Goal: Task Accomplishment & Management: Use online tool/utility

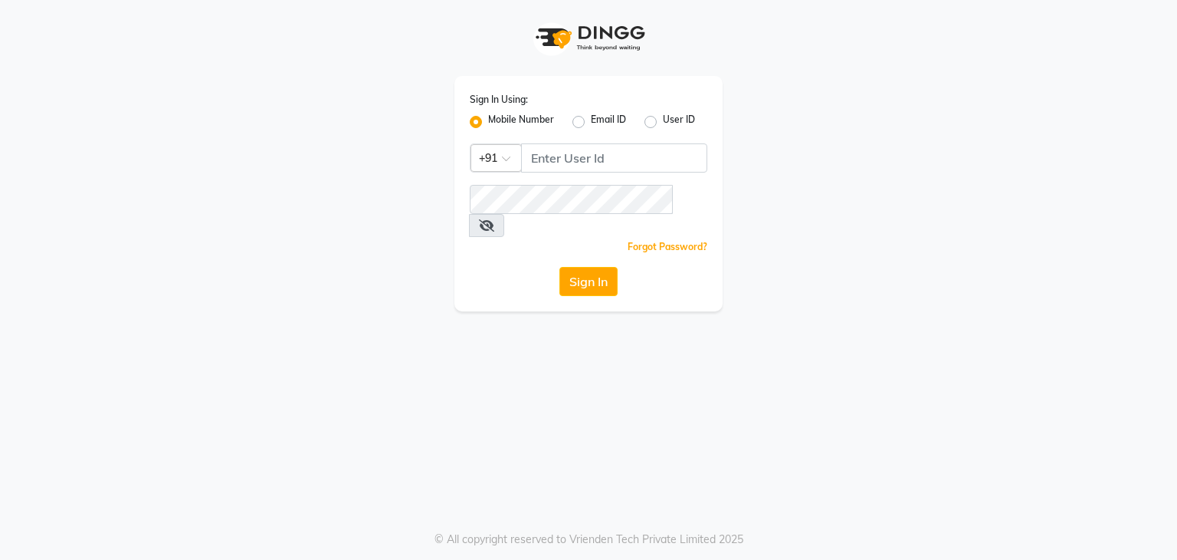
click at [663, 123] on label "User ID" at bounding box center [679, 122] width 32 height 18
click at [663, 123] on input "User ID" at bounding box center [668, 118] width 10 height 10
radio input "true"
click at [483, 119] on div "Mobile Number" at bounding box center [512, 122] width 84 height 18
click at [488, 119] on label "Mobile Number" at bounding box center [521, 122] width 66 height 18
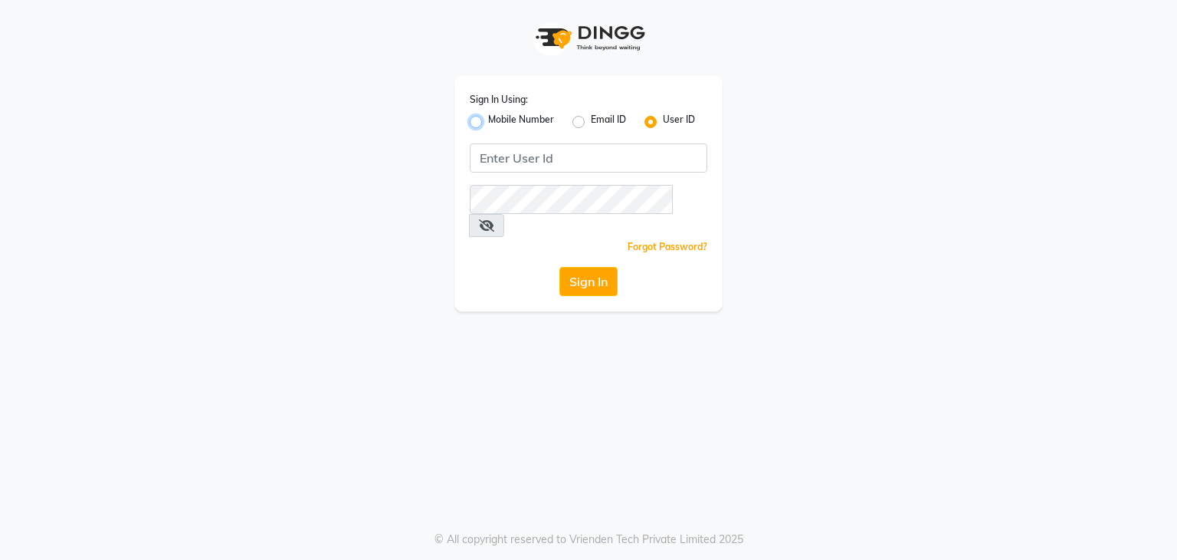
click at [488, 119] on input "Mobile Number" at bounding box center [493, 118] width 10 height 10
radio input "true"
radio input "false"
click at [577, 176] on div "Sign In Using: Mobile Number Email ID User ID Country Code × +91 Remember me Fo…" at bounding box center [589, 193] width 268 height 235
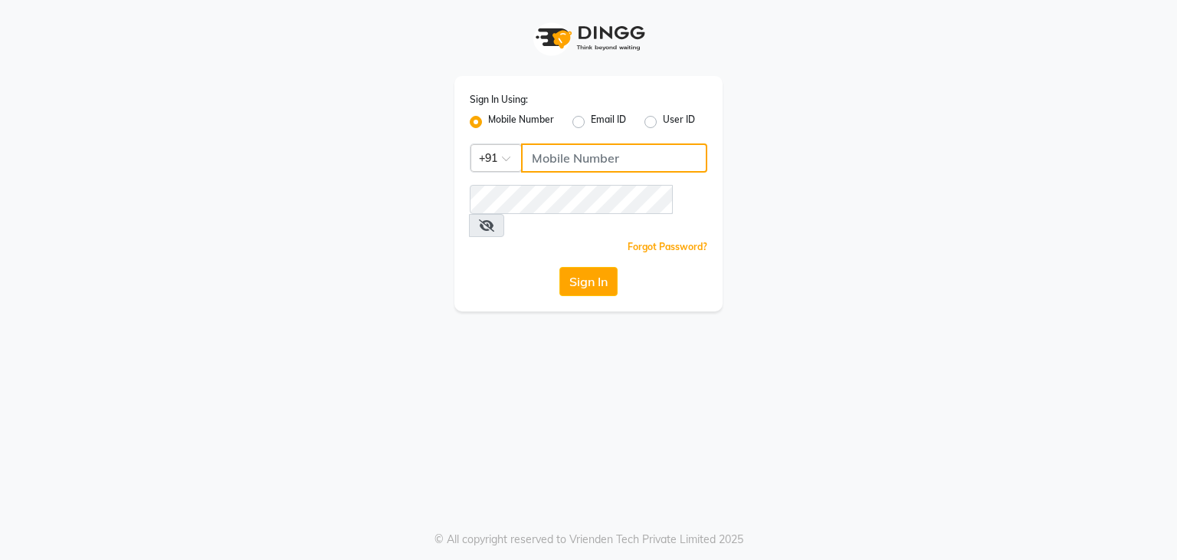
click at [576, 160] on input "Username" at bounding box center [614, 157] width 186 height 29
type input "9702410665"
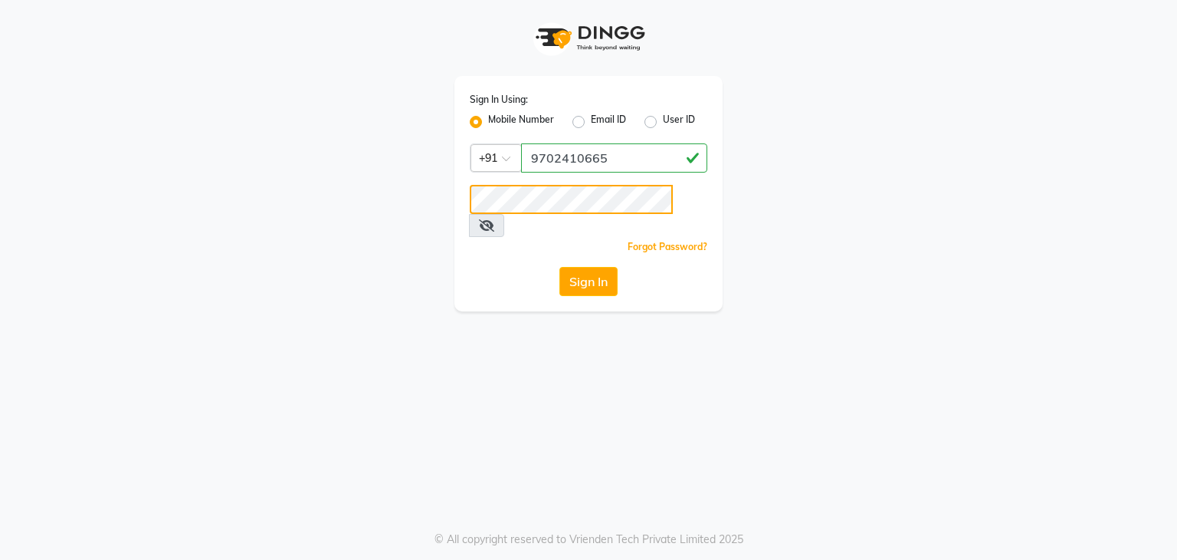
click at [560, 267] on button "Sign In" at bounding box center [589, 281] width 58 height 29
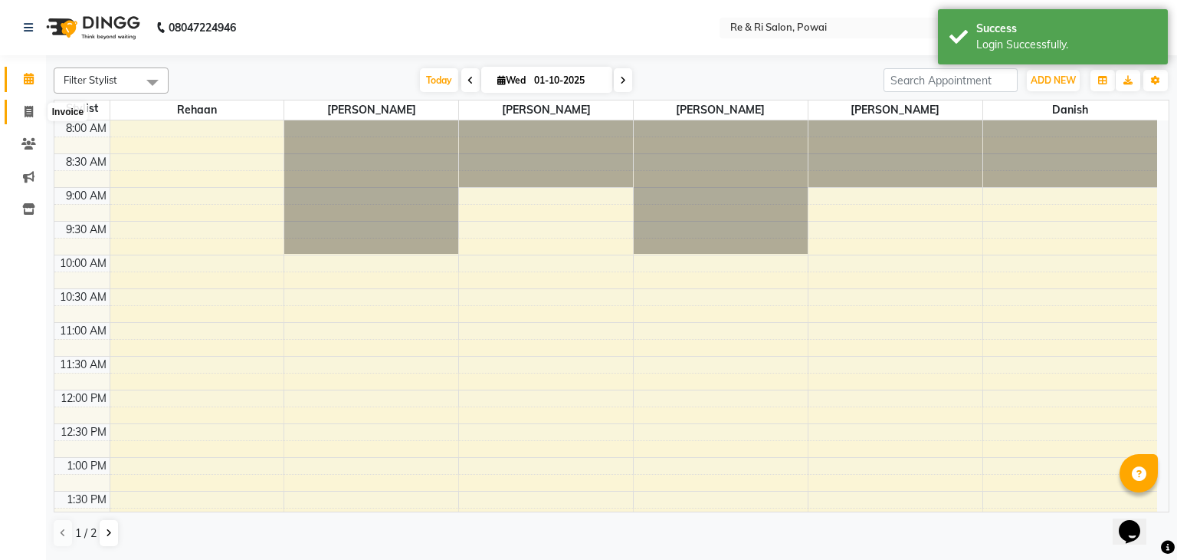
click at [29, 110] on icon at bounding box center [29, 111] width 8 height 11
select select "service"
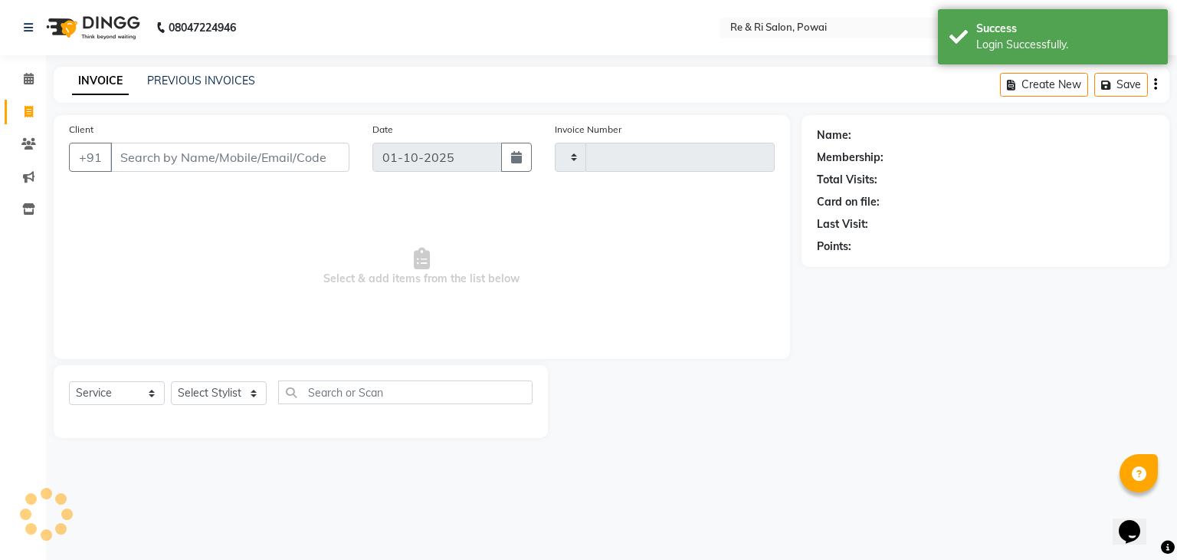
type input "2501"
select select "5364"
click at [218, 83] on link "PREVIOUS INVOICES" at bounding box center [201, 81] width 108 height 14
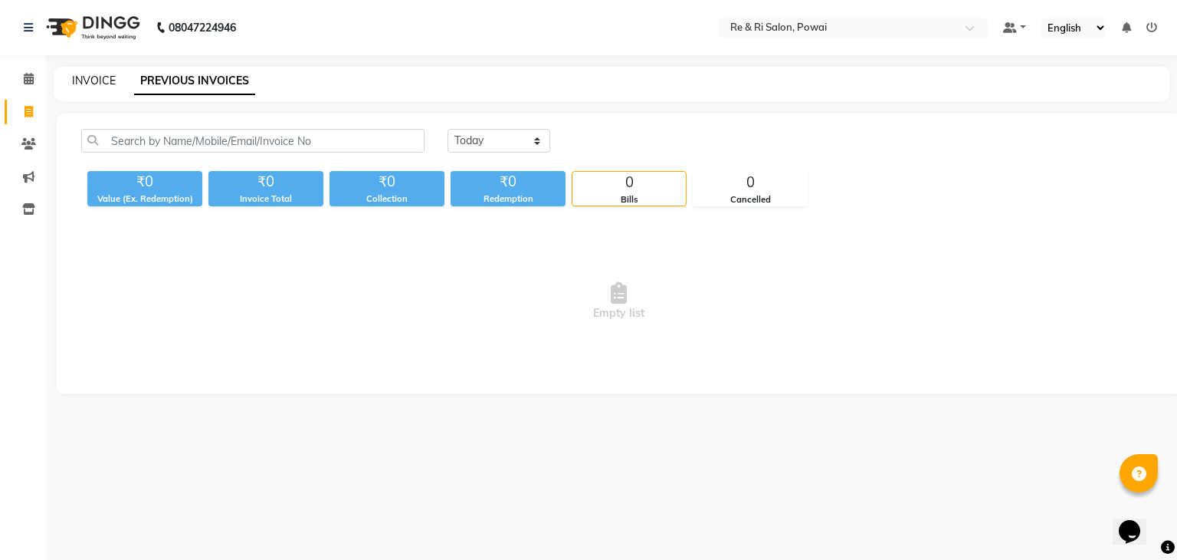
click at [99, 74] on link "INVOICE" at bounding box center [94, 81] width 44 height 14
select select "service"
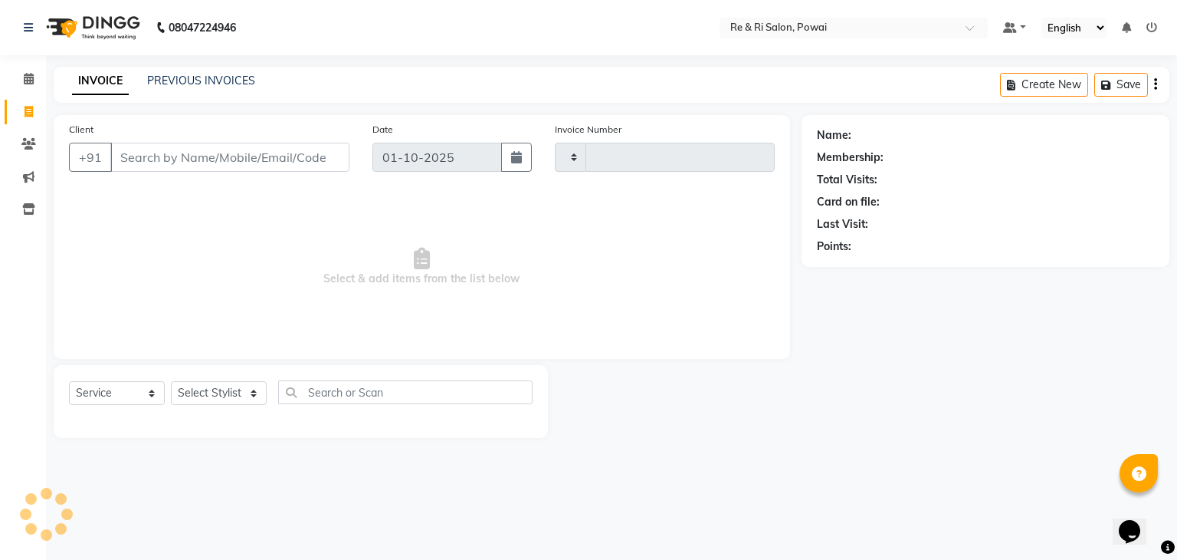
type input "2501"
select select "5364"
click at [188, 162] on input "Client" at bounding box center [229, 157] width 239 height 29
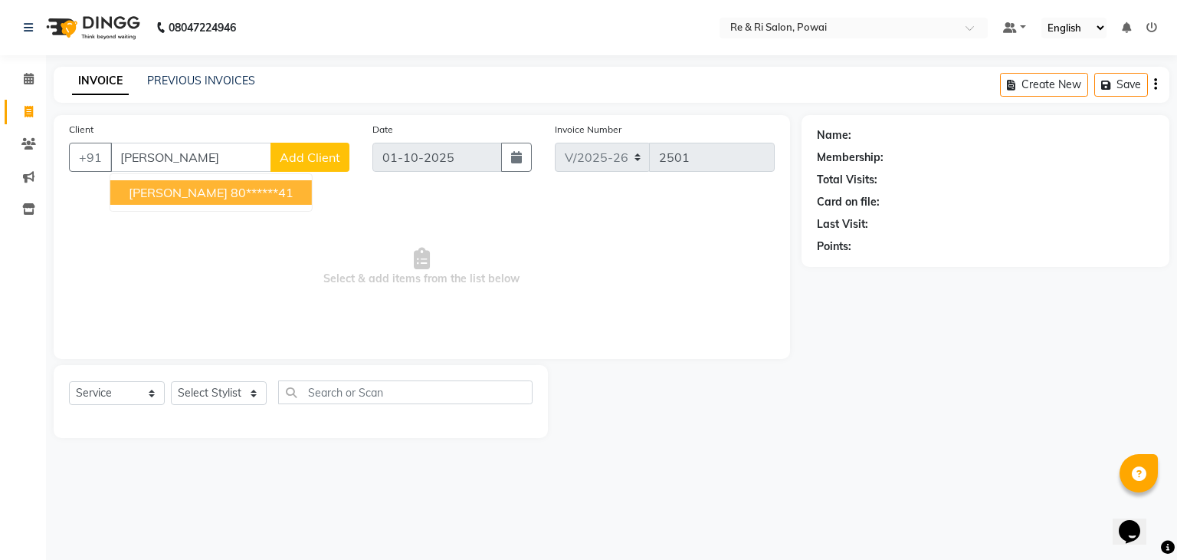
click at [190, 195] on span "sharmistha sanval" at bounding box center [178, 192] width 99 height 15
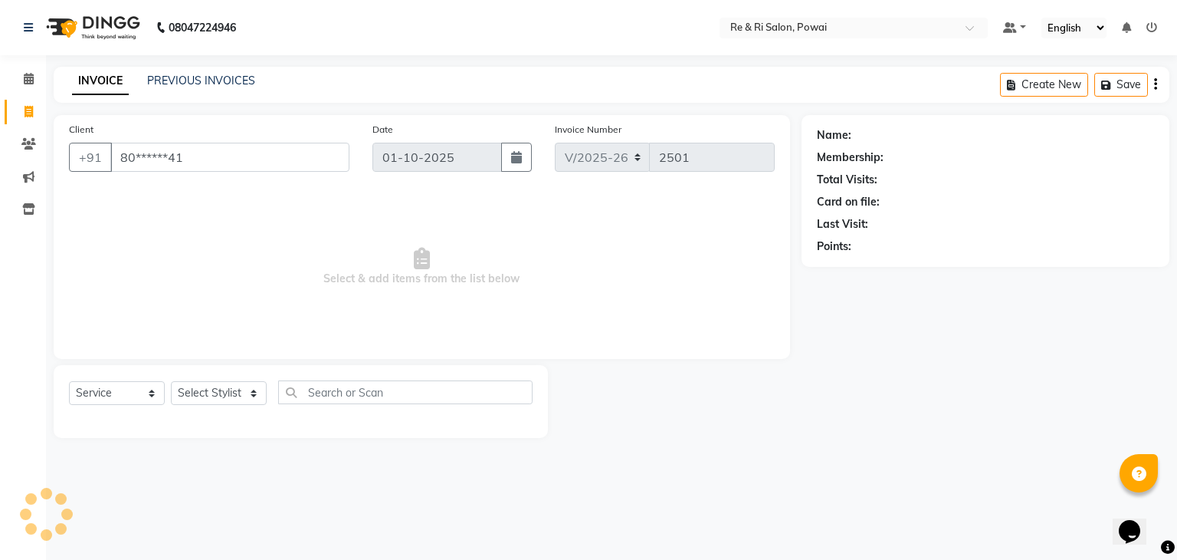
type input "80******41"
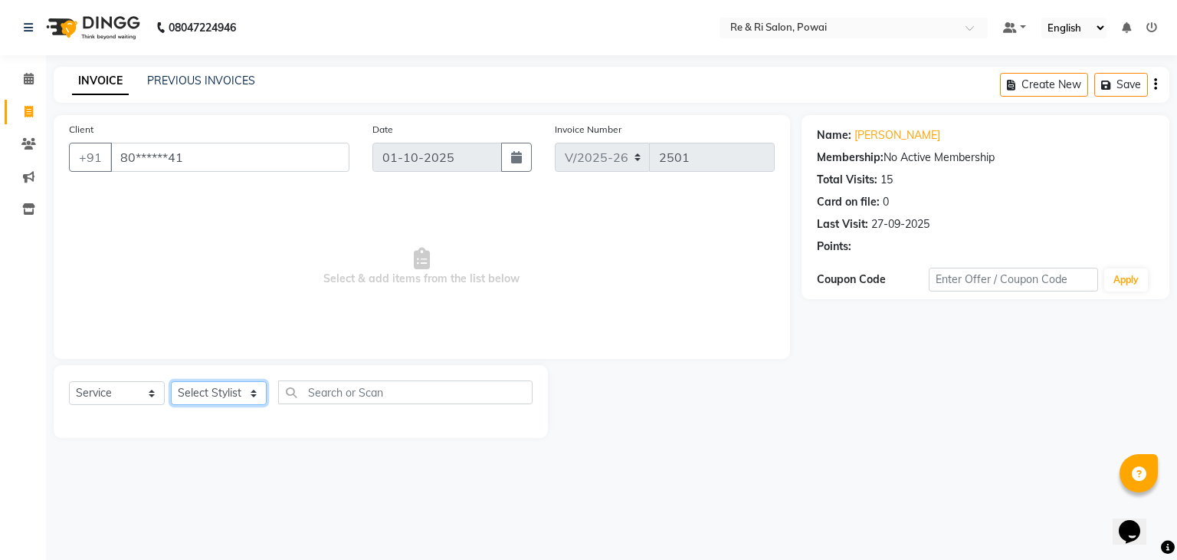
click at [220, 404] on select "Select Stylist ana Ayesha Danish Poonam Rehaan Reshma Salman Sandy Shakib" at bounding box center [219, 393] width 96 height 24
select select "35434"
click at [171, 382] on select "Select Stylist ana Ayesha Danish Poonam Rehaan Reshma Salman Sandy Shakib" at bounding box center [219, 393] width 96 height 24
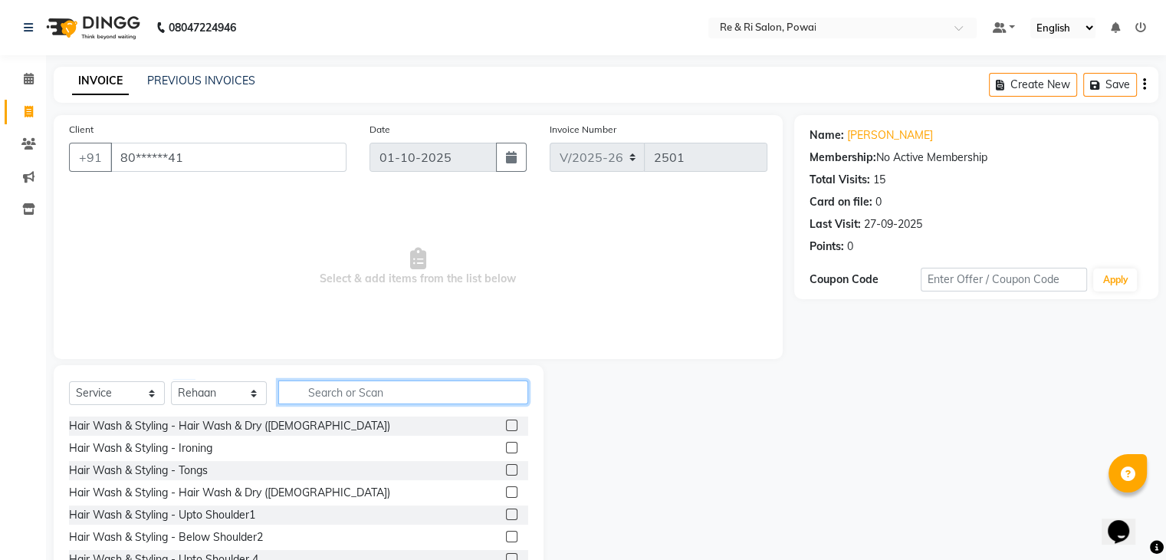
click at [353, 392] on input "text" at bounding box center [403, 392] width 250 height 24
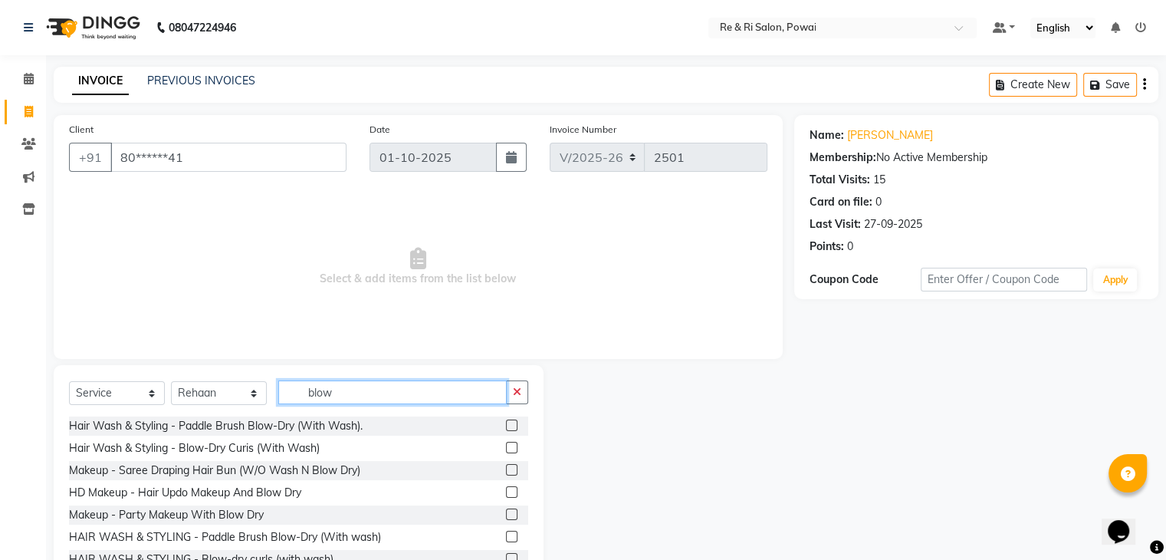
type input "blow"
click at [506, 445] on label at bounding box center [511, 447] width 11 height 11
click at [506, 445] on input "checkbox" at bounding box center [511, 448] width 10 height 10
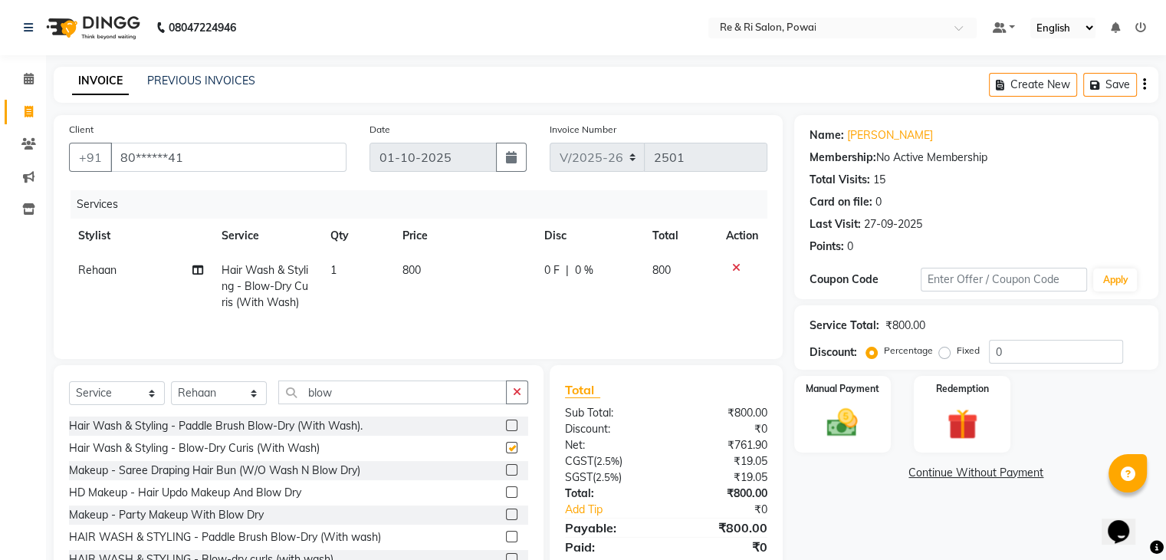
checkbox input "false"
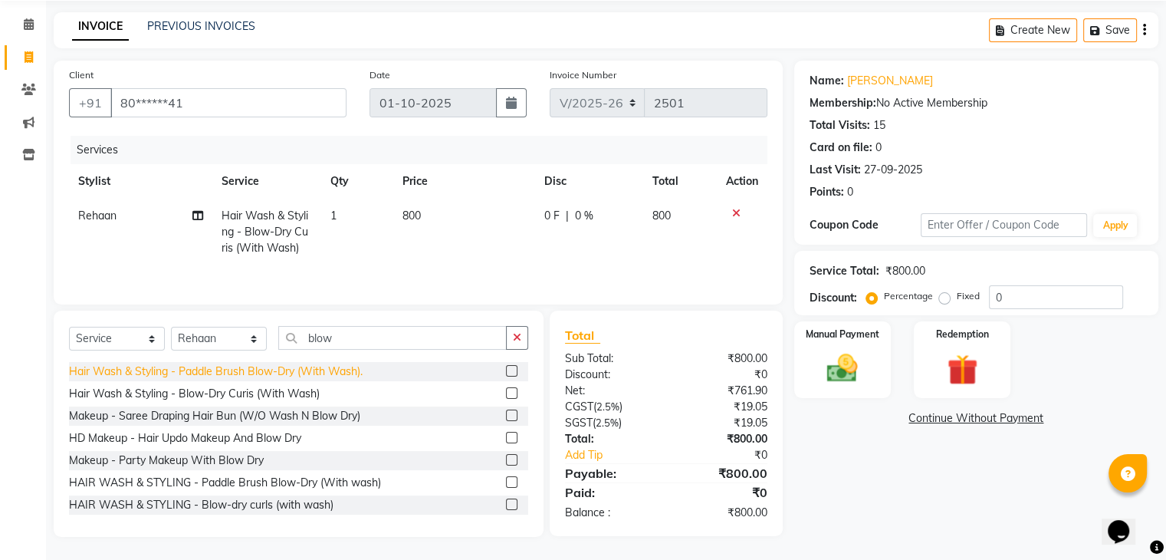
click at [287, 372] on div "Hair Wash & Styling - Paddle Brush Blow-Dry (With Wash)." at bounding box center [216, 371] width 294 height 16
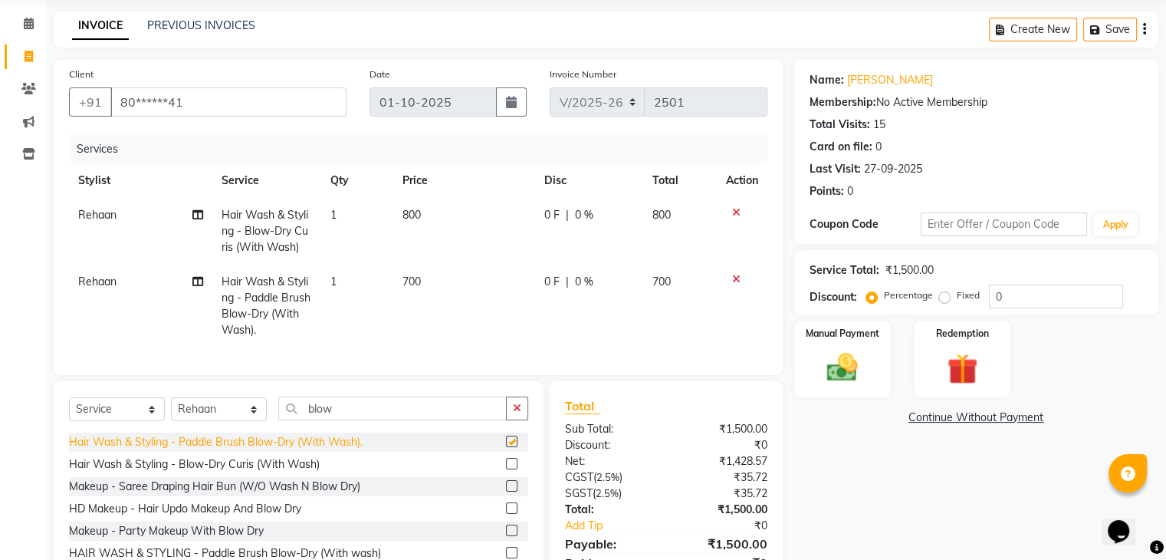
checkbox input "false"
click at [730, 210] on div at bounding box center [742, 212] width 32 height 11
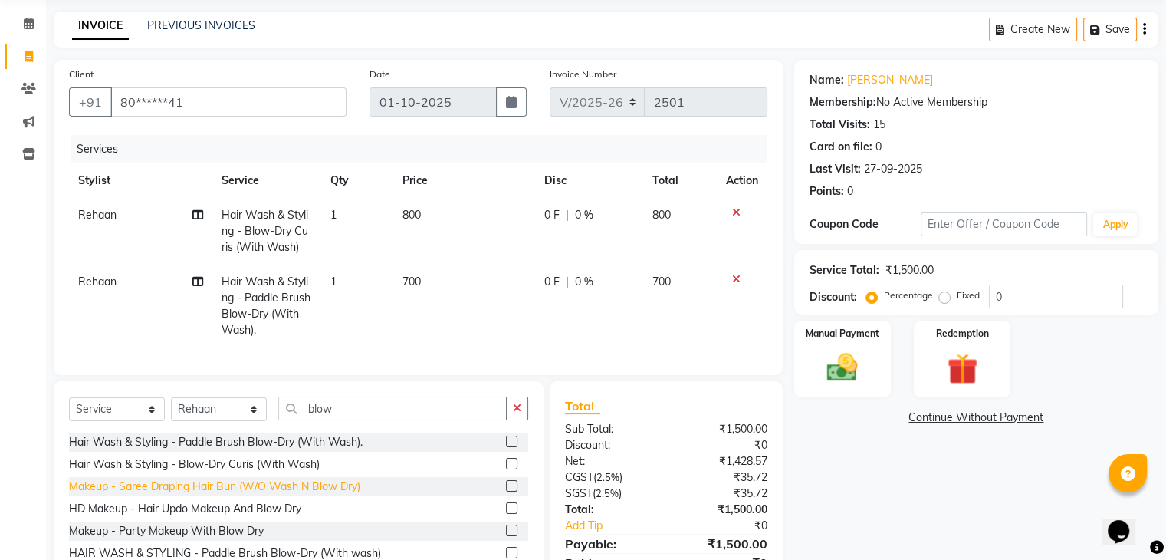
click at [294, 494] on div "Makeup - Saree Draping Hair Bun (W/O Wash N Blow Dry)" at bounding box center [214, 486] width 291 height 16
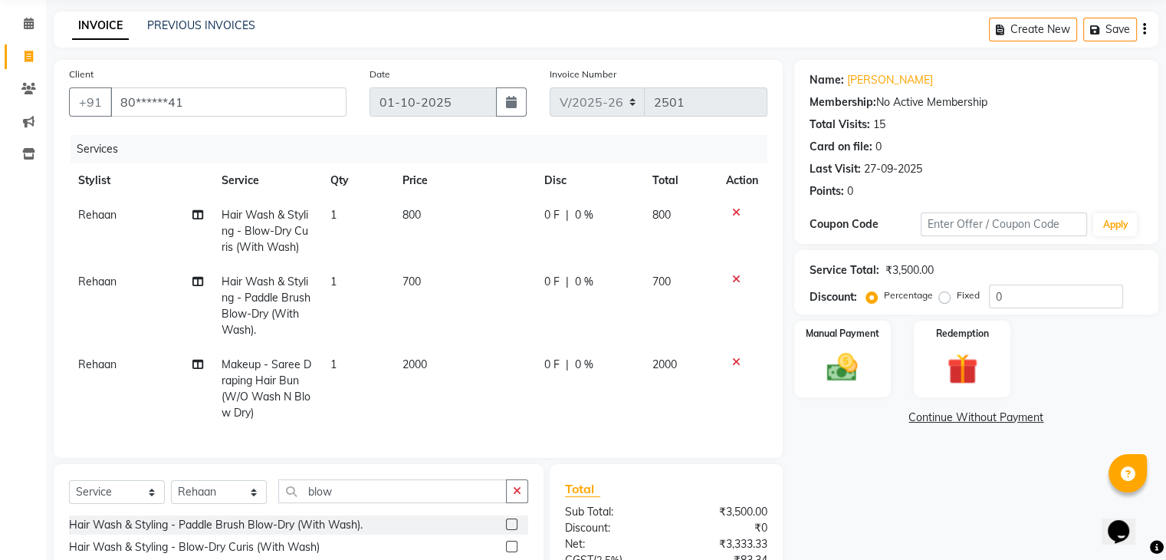
checkbox input "false"
click at [736, 362] on icon at bounding box center [736, 361] width 8 height 11
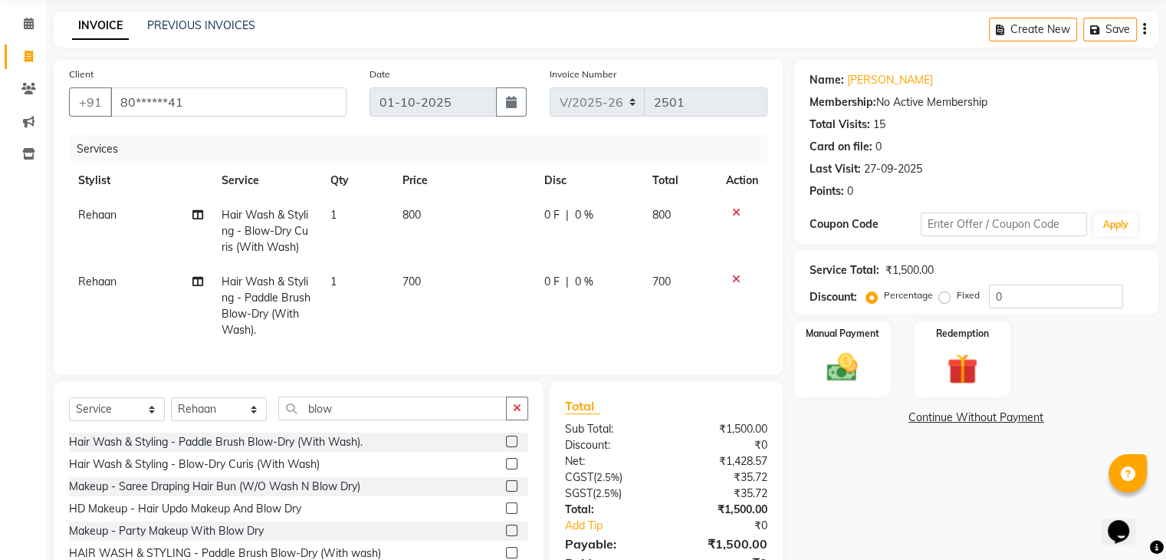
click at [733, 280] on icon at bounding box center [736, 279] width 8 height 11
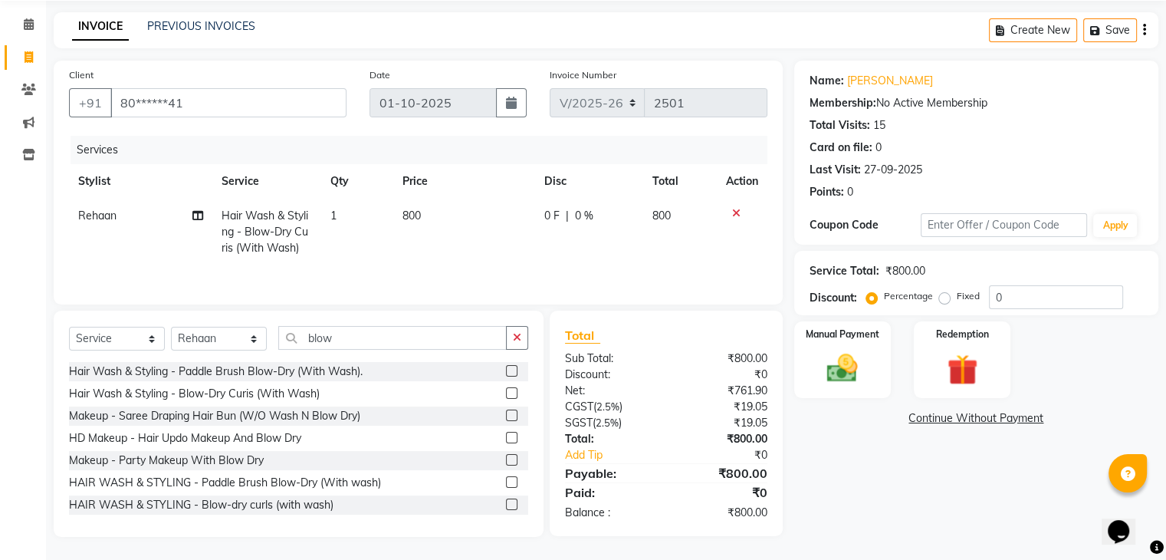
click at [734, 216] on icon at bounding box center [736, 213] width 8 height 11
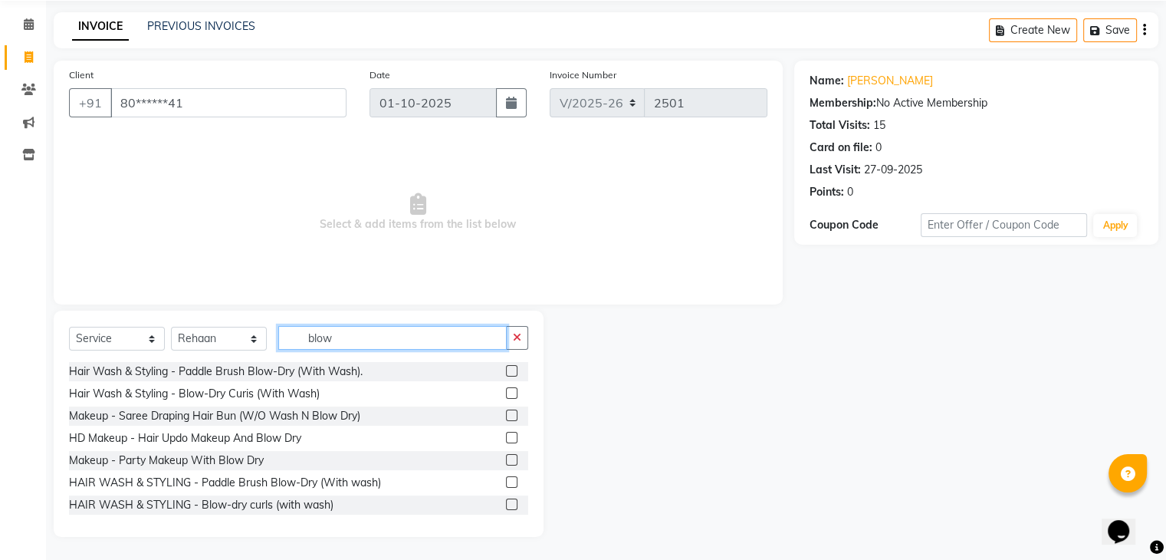
click at [360, 343] on input "blow" at bounding box center [392, 338] width 228 height 24
type input "b"
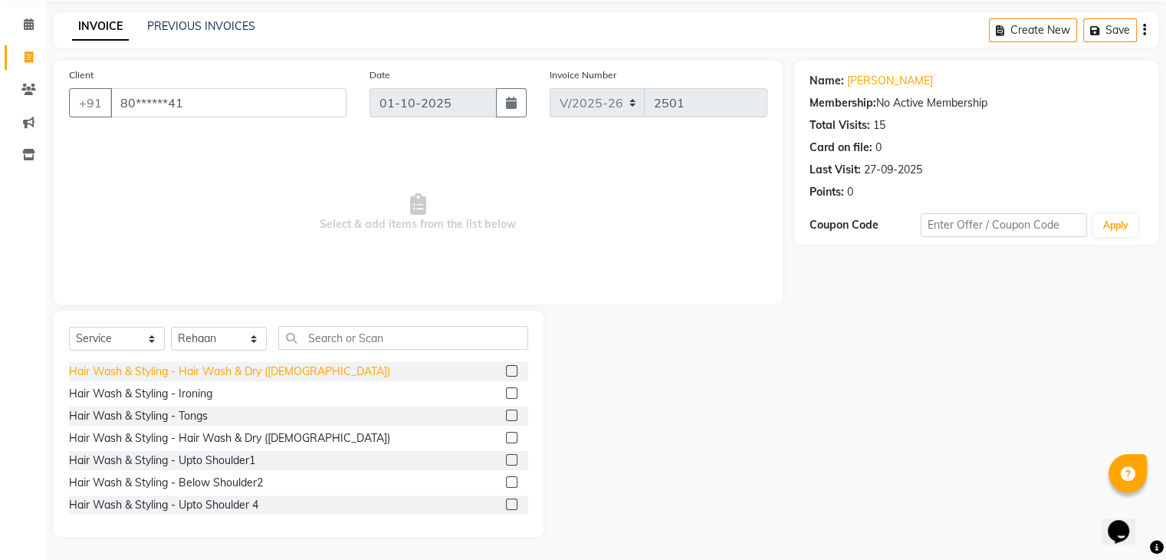
click at [258, 366] on div "Hair Wash & Styling - Hair Wash & Dry (Female)" at bounding box center [229, 371] width 321 height 16
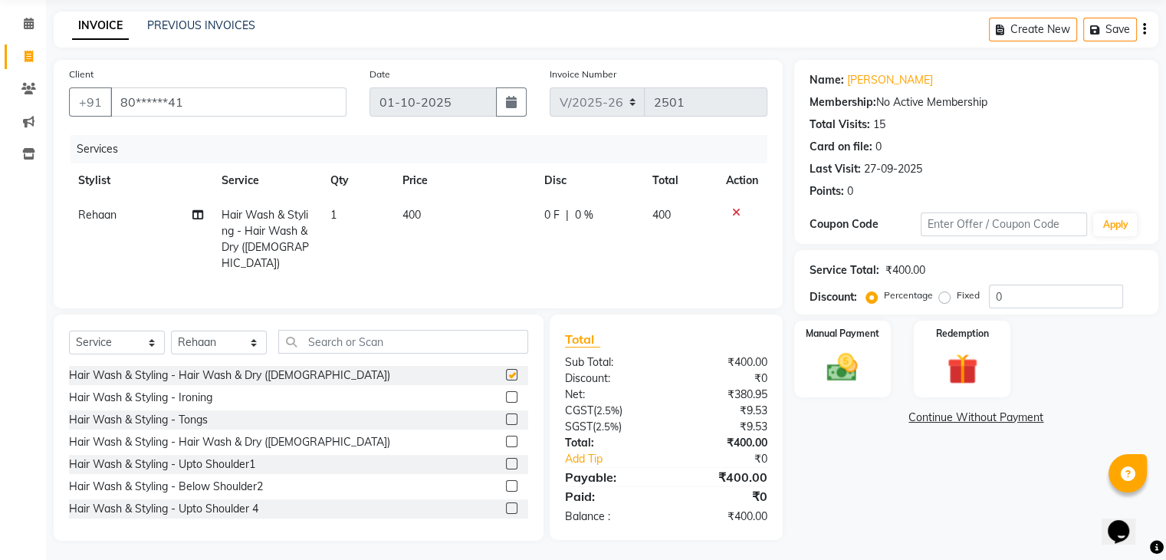
checkbox input "false"
click at [558, 206] on td "0 F | 0 %" at bounding box center [589, 239] width 108 height 83
select select "35434"
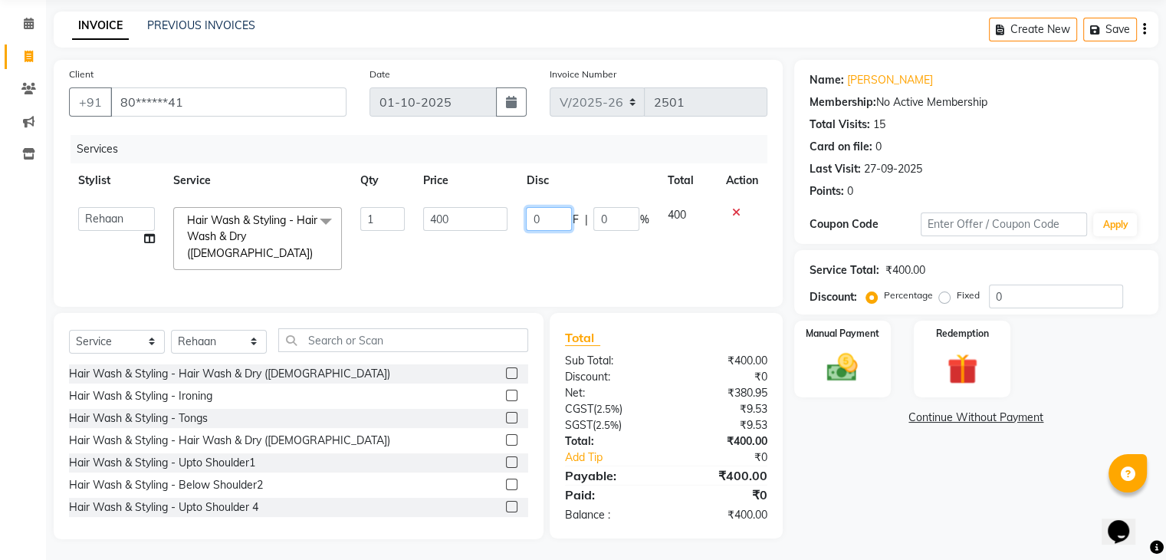
click at [549, 215] on input "0" at bounding box center [549, 219] width 46 height 24
type input "50"
click at [532, 264] on td "50 F | 0 %" at bounding box center [587, 238] width 141 height 81
select select "35434"
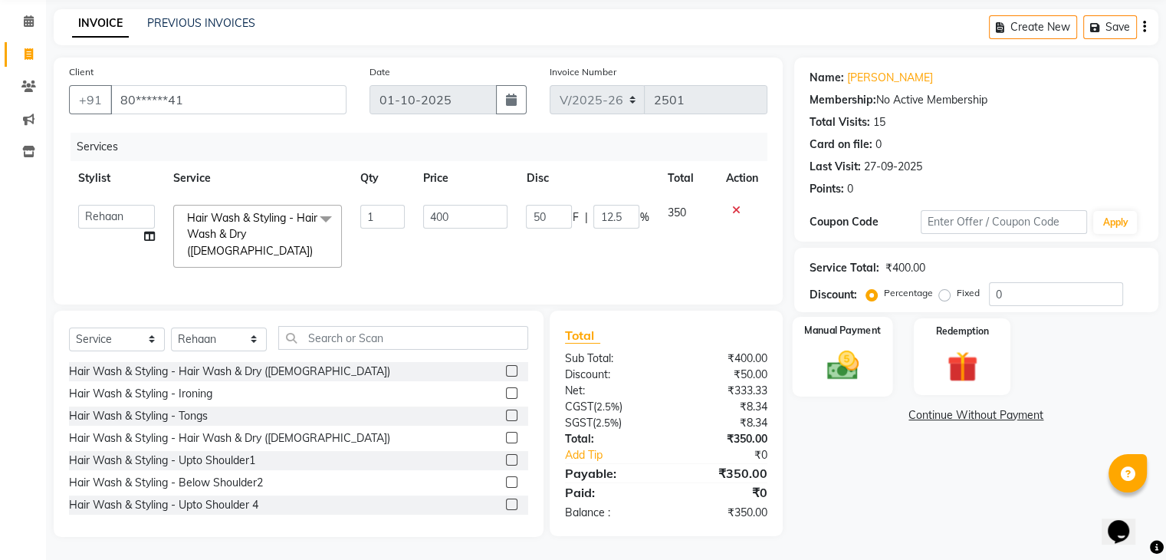
click at [841, 351] on img at bounding box center [841, 365] width 51 height 37
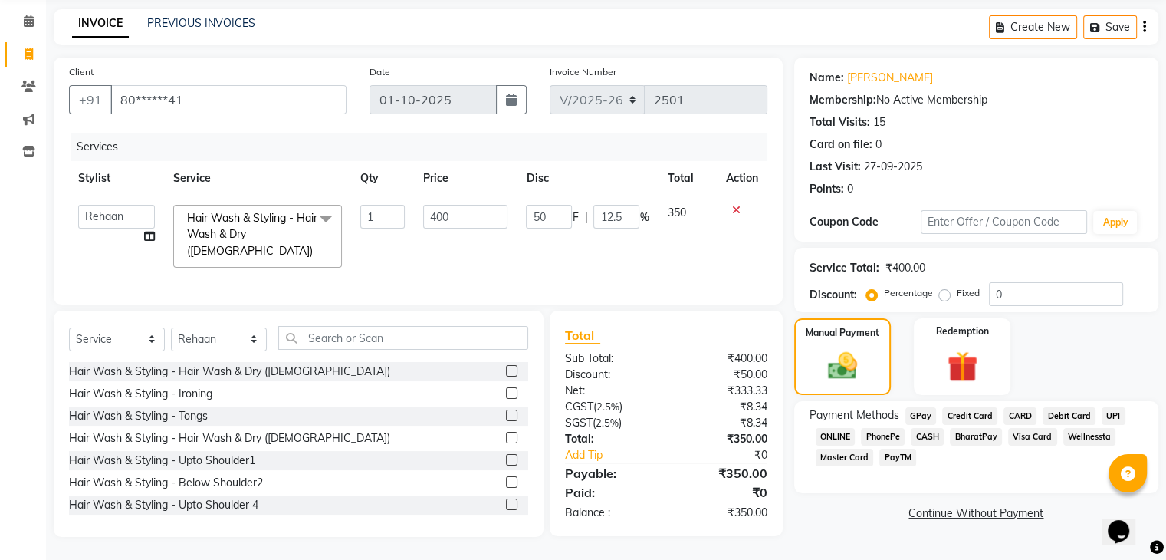
click at [908, 407] on span "GPay" at bounding box center [920, 416] width 31 height 18
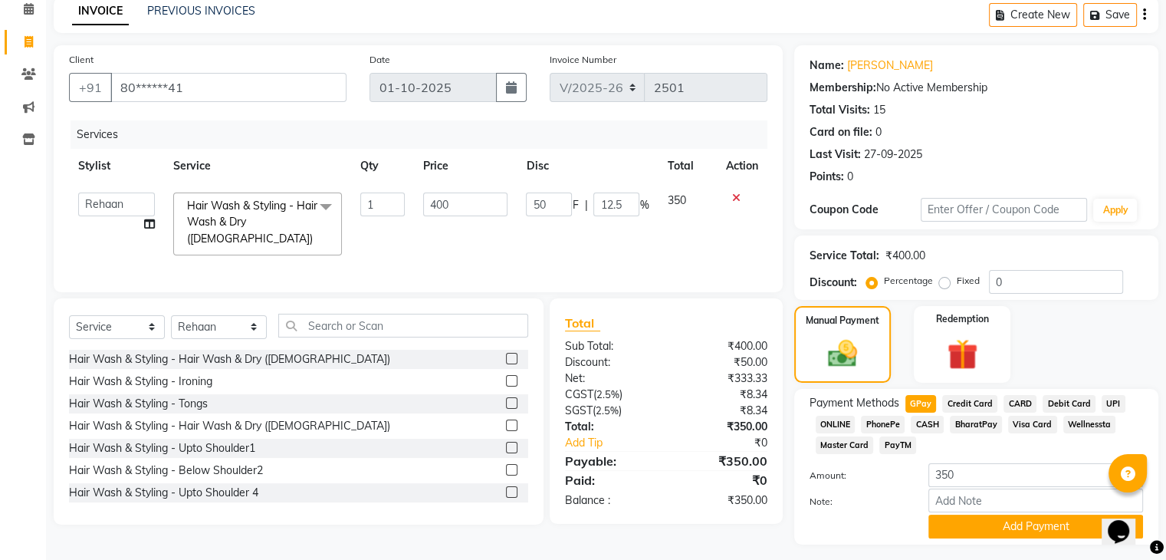
scroll to position [111, 0]
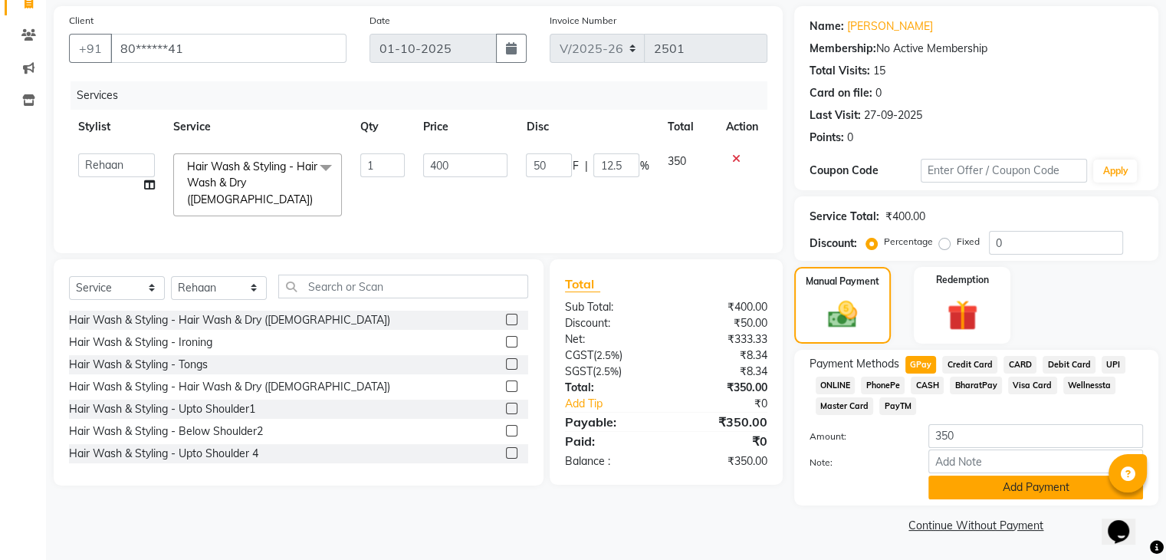
click at [1021, 487] on button "Add Payment" at bounding box center [1035, 487] width 215 height 24
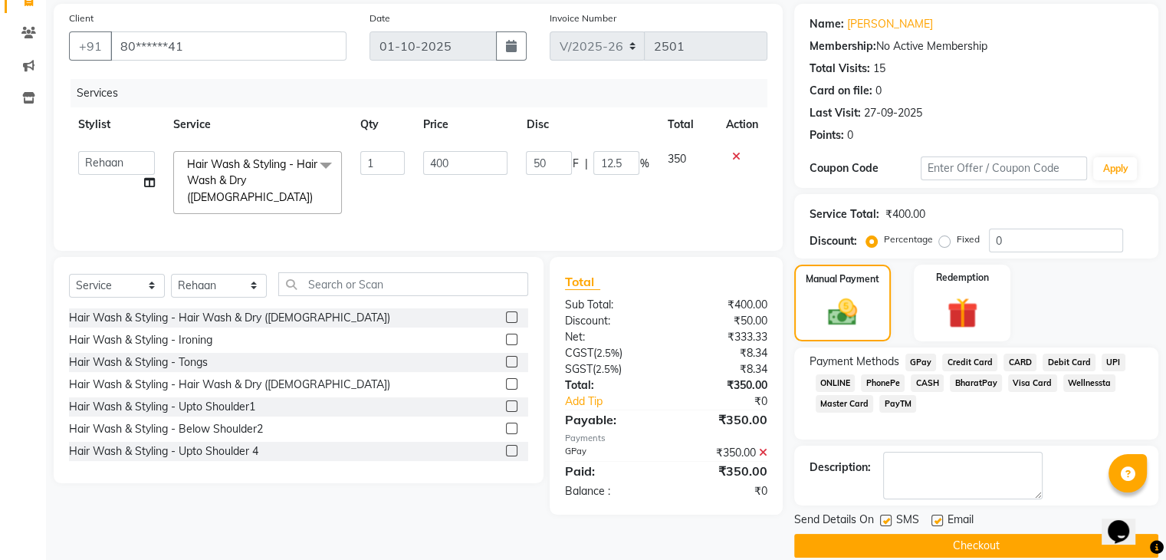
click at [882, 516] on label at bounding box center [885, 519] width 11 height 11
click at [882, 516] on input "checkbox" at bounding box center [885, 521] width 10 height 10
checkbox input "false"
click at [938, 520] on label at bounding box center [936, 519] width 11 height 11
click at [938, 520] on input "checkbox" at bounding box center [936, 521] width 10 height 10
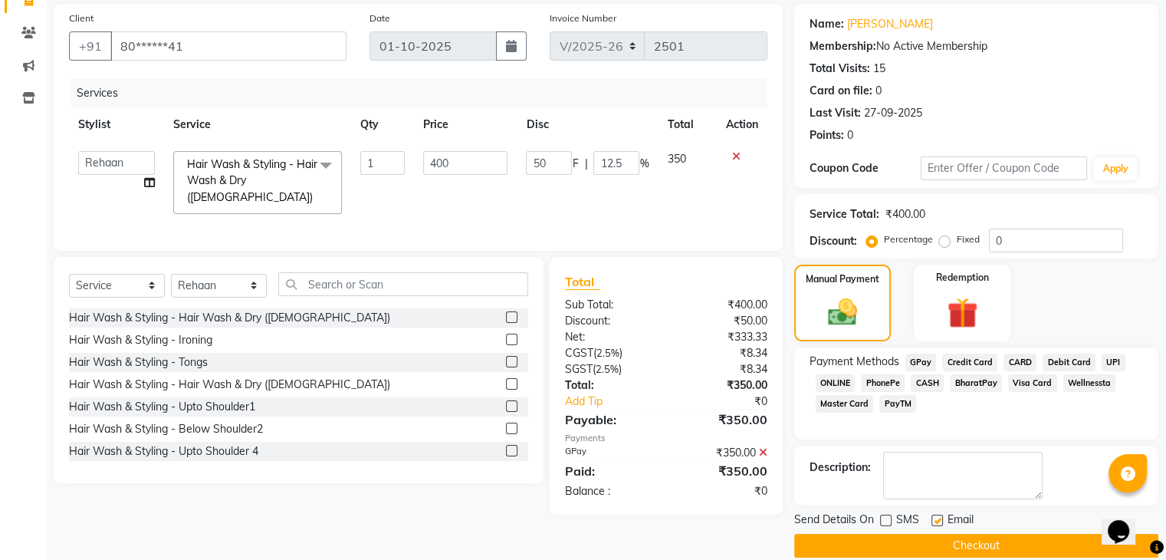
checkbox input "false"
click at [941, 537] on button "Checkout" at bounding box center [976, 546] width 364 height 24
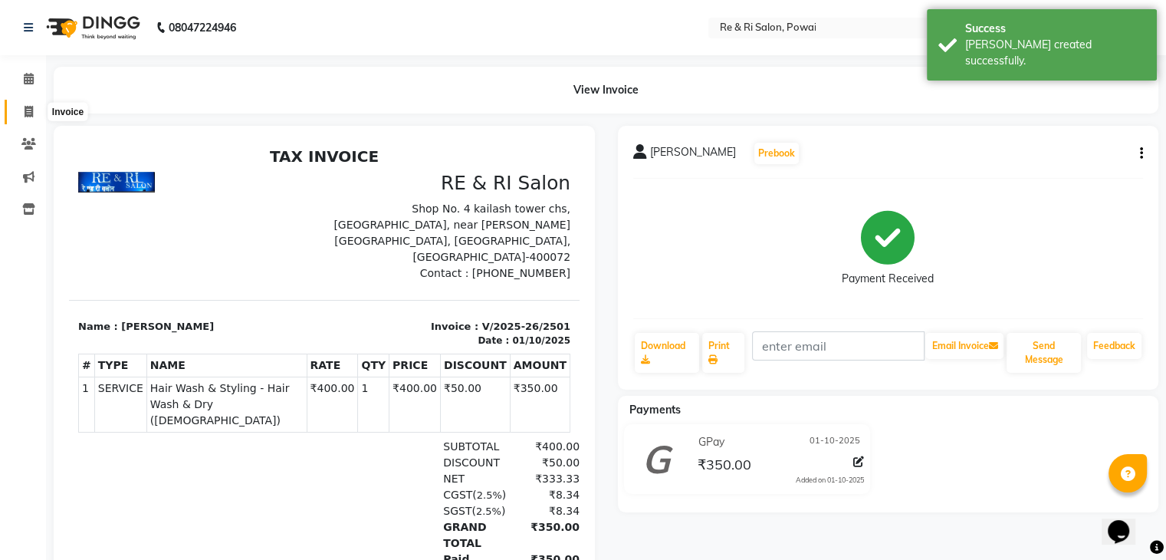
click at [25, 107] on icon at bounding box center [29, 111] width 8 height 11
select select "service"
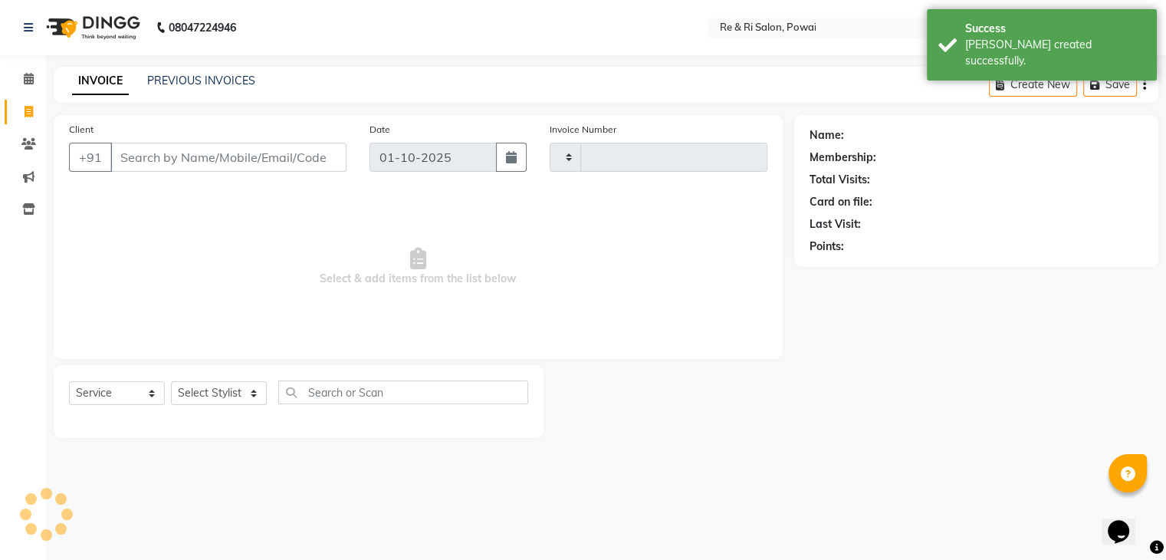
type input "2502"
select select "5364"
click at [172, 77] on link "PREVIOUS INVOICES" at bounding box center [201, 81] width 108 height 14
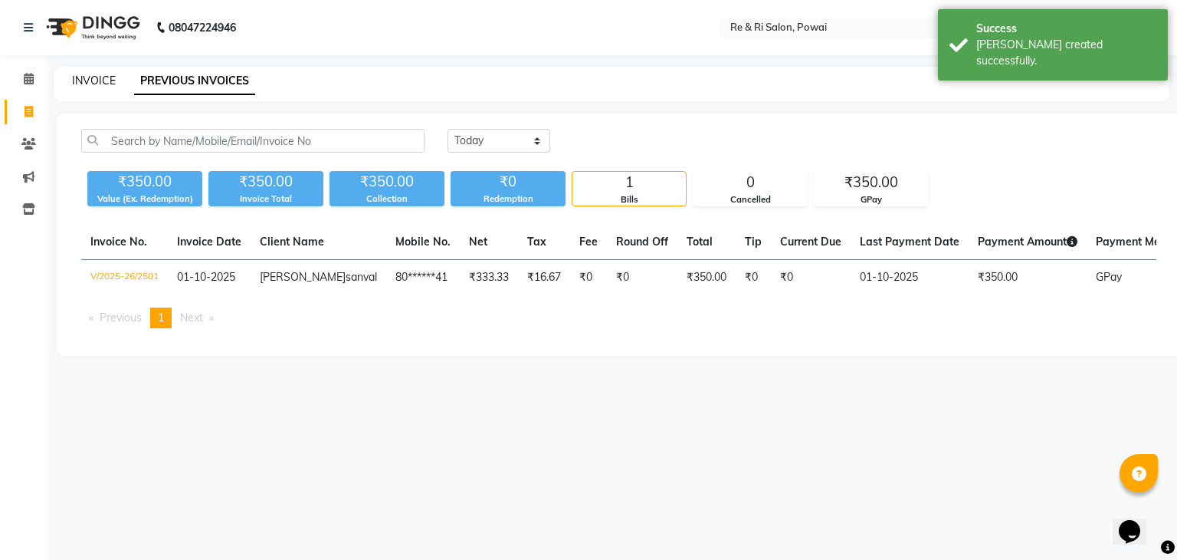
click at [85, 80] on link "INVOICE" at bounding box center [94, 81] width 44 height 14
select select "5364"
select select "service"
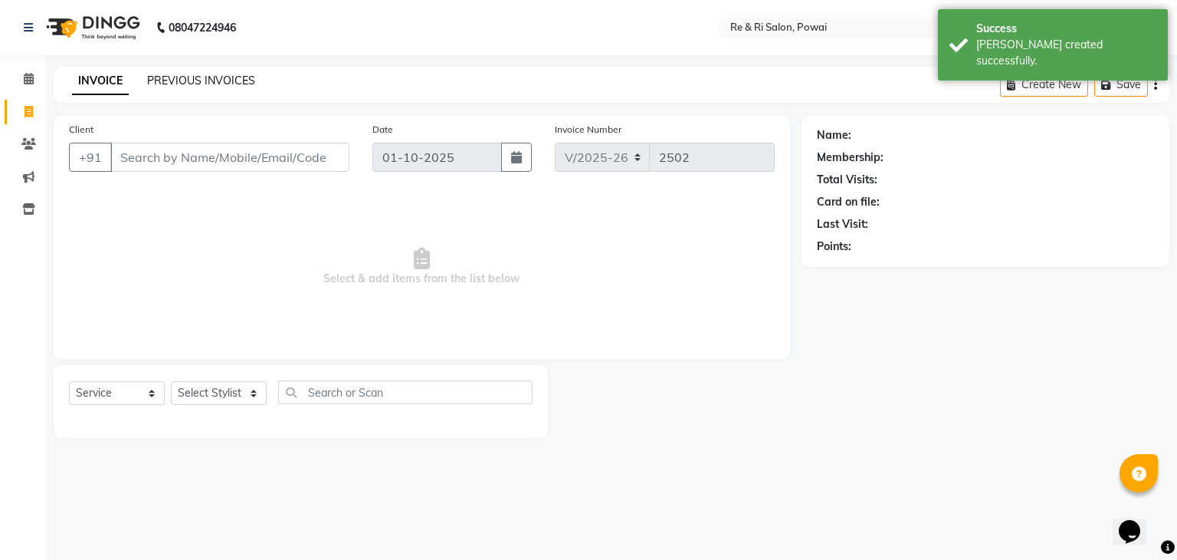
click at [172, 79] on link "PREVIOUS INVOICES" at bounding box center [201, 81] width 108 height 14
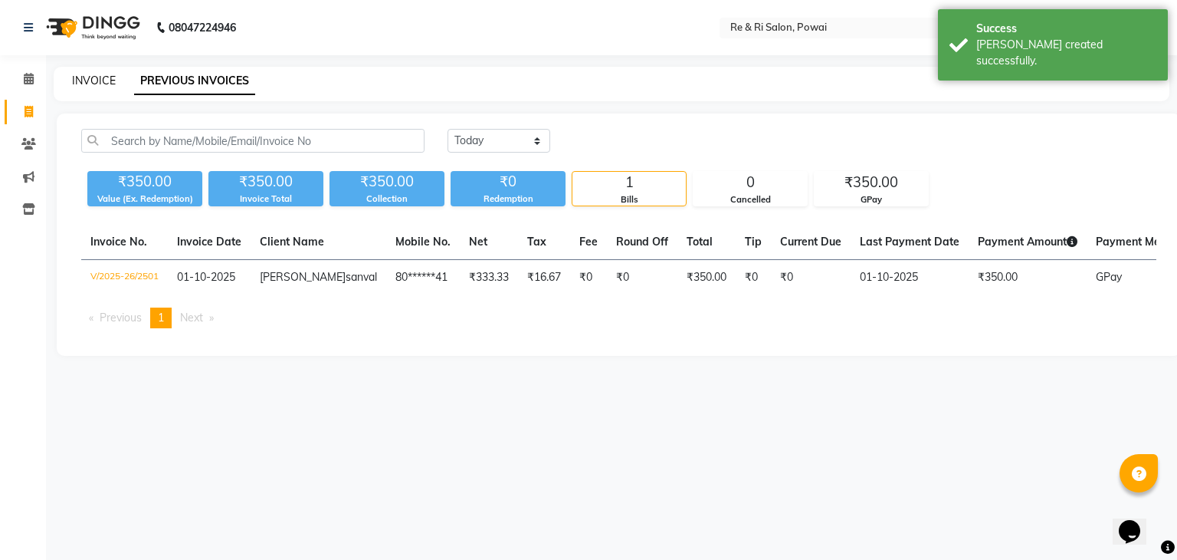
click at [80, 77] on link "INVOICE" at bounding box center [94, 81] width 44 height 14
select select "service"
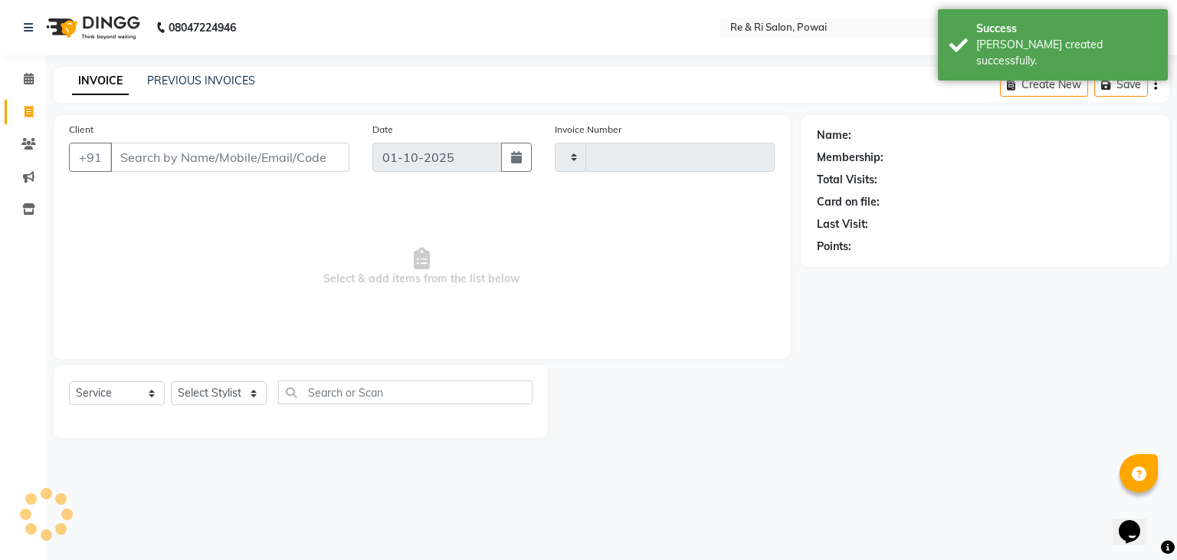
type input "2502"
select select "5364"
click at [80, 77] on link "INVOICE" at bounding box center [100, 81] width 57 height 28
drag, startPoint x: 80, startPoint y: 77, endPoint x: 166, endPoint y: 76, distance: 85.1
click at [166, 76] on div "INVOICE PREVIOUS INVOICES" at bounding box center [155, 81] width 202 height 16
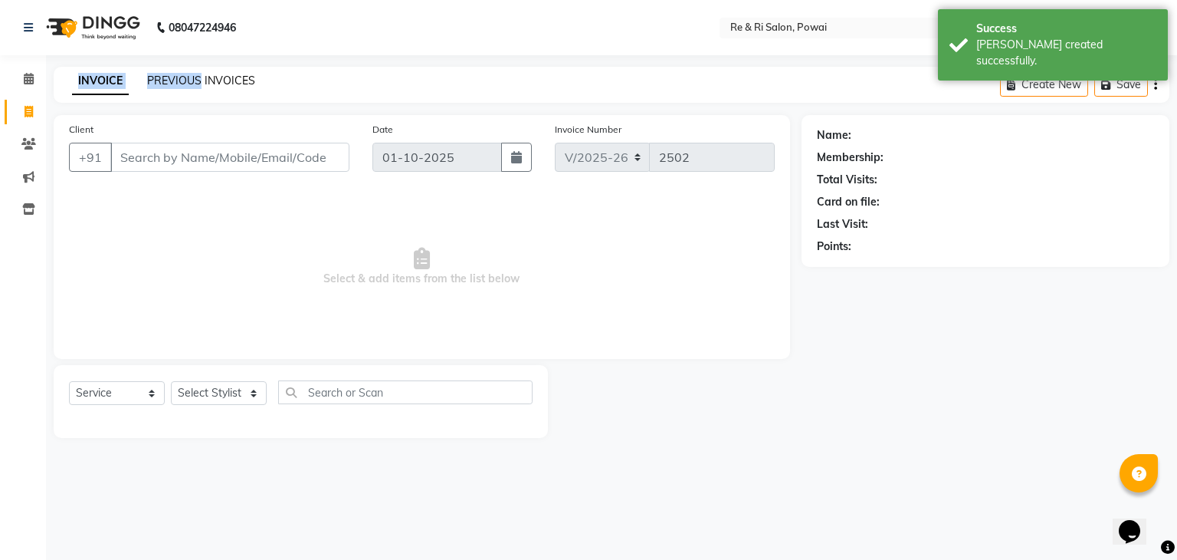
click at [166, 76] on link "PREVIOUS INVOICES" at bounding box center [201, 81] width 108 height 14
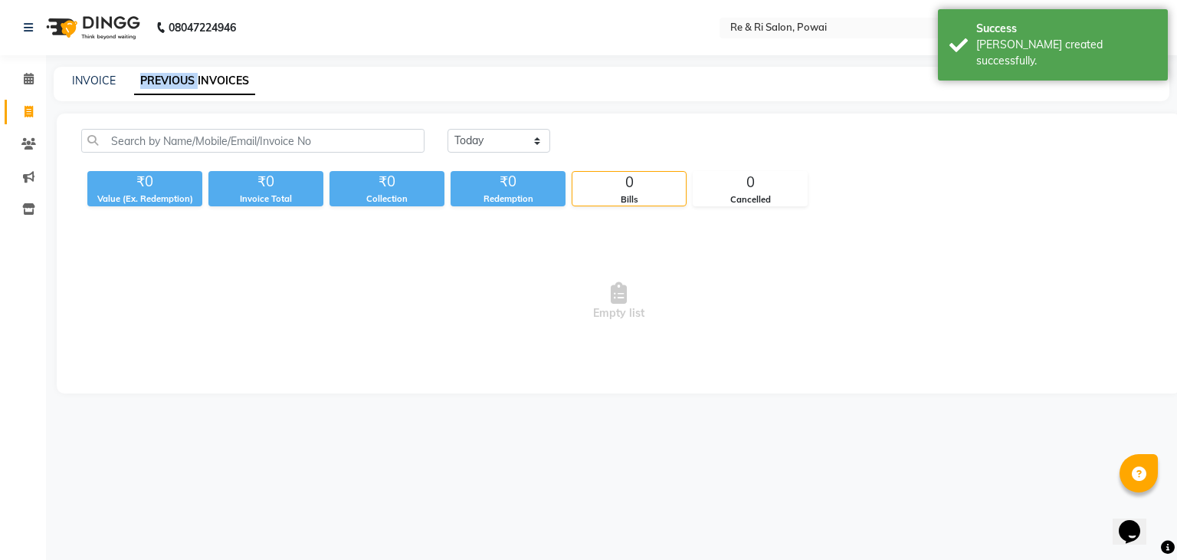
click at [166, 76] on link "PREVIOUS INVOICES" at bounding box center [194, 81] width 121 height 28
